Goal: Information Seeking & Learning: Learn about a topic

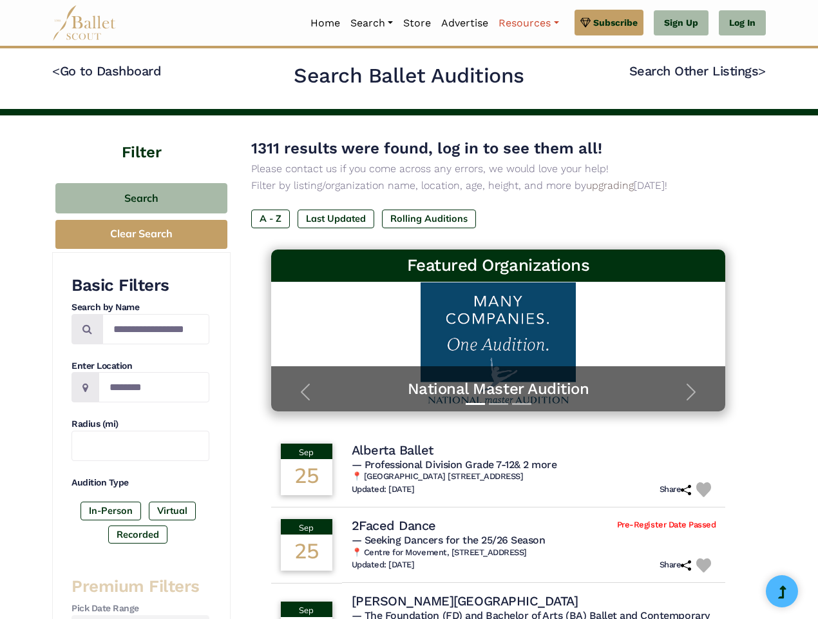
click at [528, 23] on link "Resources" at bounding box center [529, 23] width 70 height 27
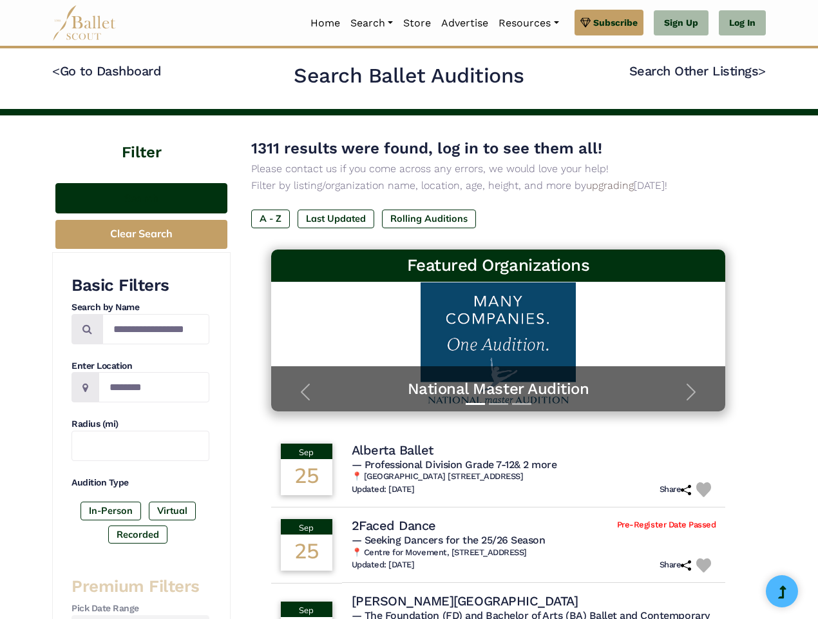
click at [141, 198] on button "Search" at bounding box center [141, 198] width 172 height 30
click at [141, 234] on button "Clear Search" at bounding box center [141, 234] width 172 height 29
click at [111, 510] on label "In-Person" at bounding box center [111, 510] width 61 height 18
click at [171, 510] on label "Virtual" at bounding box center [172, 510] width 47 height 18
click at [138, 534] on label "Recorded" at bounding box center [137, 534] width 59 height 18
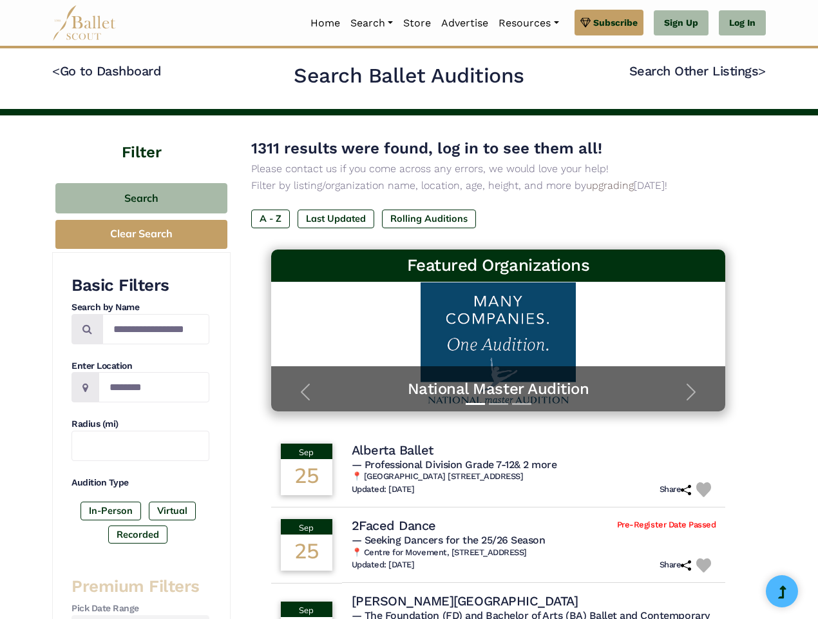
click at [271, 218] on label "A - Z" at bounding box center [270, 218] width 39 height 18
click at [336, 218] on label "Last Updated" at bounding box center [336, 218] width 77 height 18
click at [429, 218] on label "Rolling Auditions" at bounding box center [429, 218] width 94 height 18
click at [499, 469] on span "— Professional Division Grade 7-12 & 2 more" at bounding box center [455, 464] width 206 height 12
